Goal: Check status: Check status

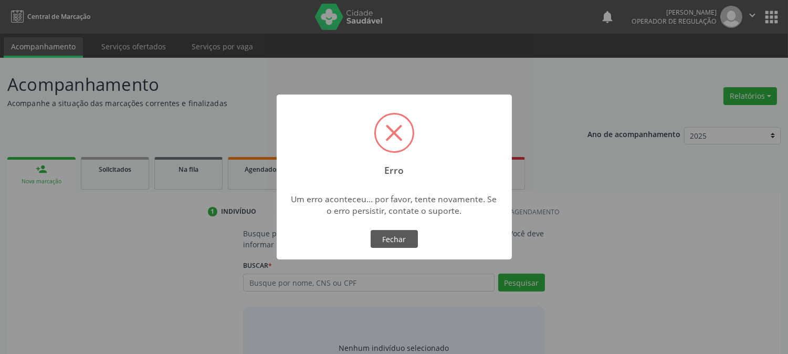
click at [413, 250] on div "× Erro Um erro aconteceu... por favor, tente novamente. Se o erro persistir, co…" at bounding box center [394, 176] width 235 height 165
click at [408, 243] on button "Fechar" at bounding box center [394, 239] width 47 height 18
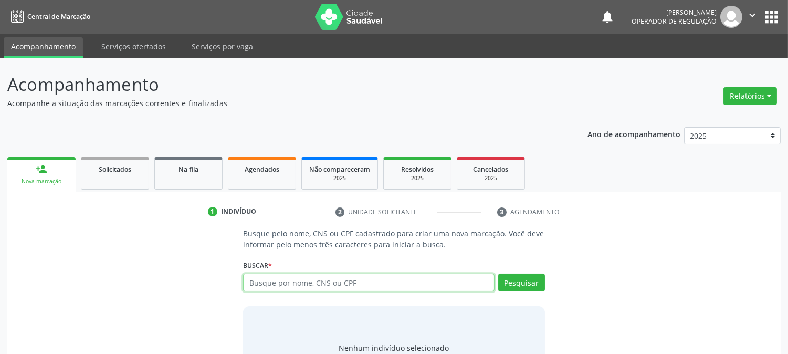
click at [334, 284] on input "text" at bounding box center [368, 282] width 251 height 18
type input "705006818016451"
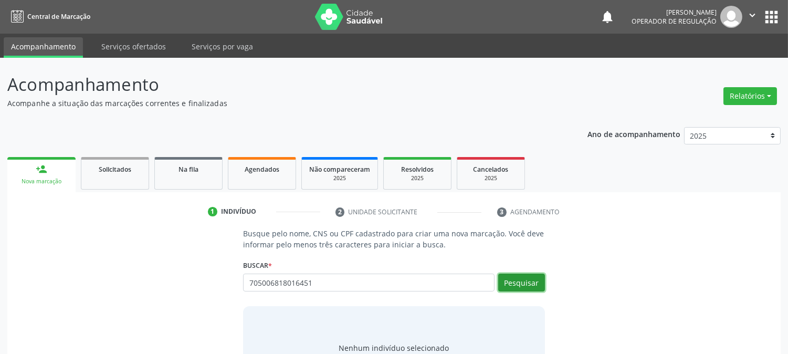
click at [526, 279] on button "Pesquisar" at bounding box center [521, 282] width 47 height 18
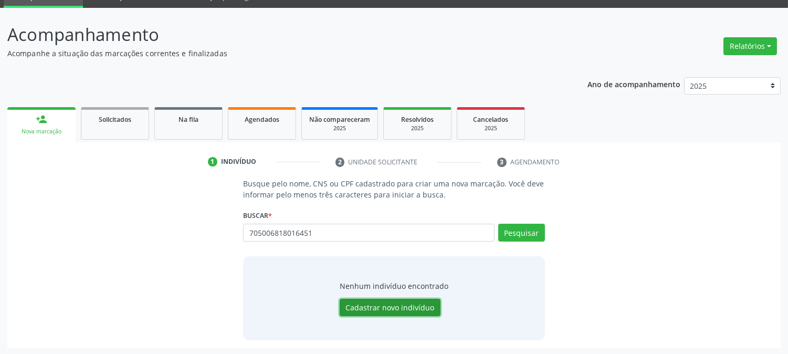
click at [371, 308] on button "Cadastrar novo indivíduo" at bounding box center [390, 308] width 101 height 18
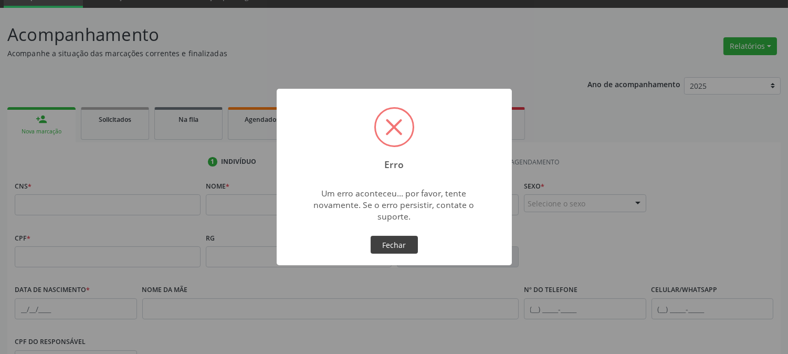
click at [387, 245] on button "Fechar" at bounding box center [394, 245] width 47 height 18
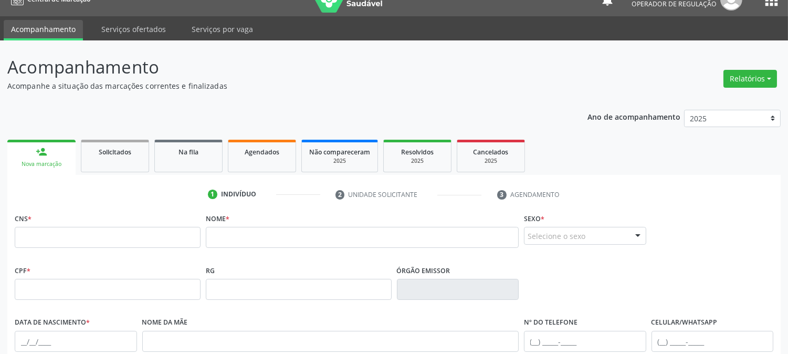
scroll to position [0, 0]
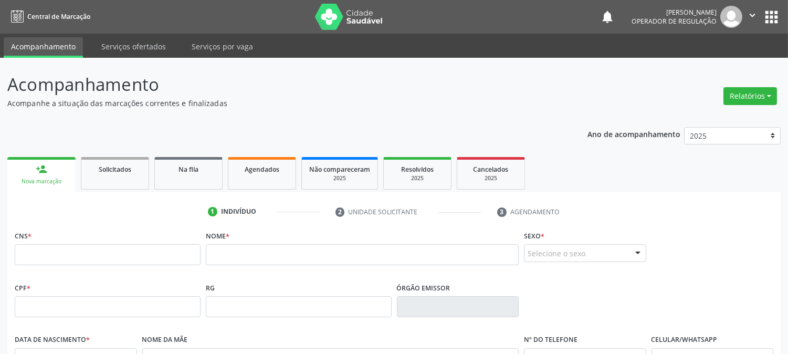
click at [754, 7] on button "" at bounding box center [752, 17] width 20 height 22
click at [718, 70] on link "Sair" at bounding box center [725, 64] width 72 height 15
